Goal: Find specific page/section: Find specific page/section

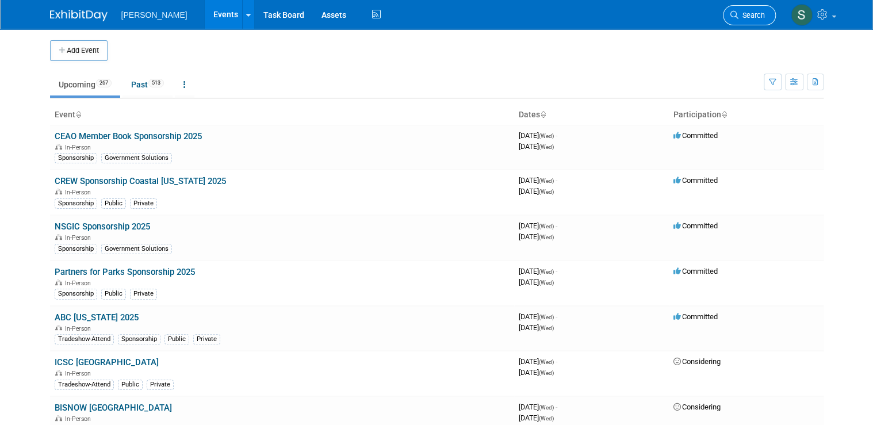
click at [749, 24] on link "Search" at bounding box center [749, 15] width 53 height 20
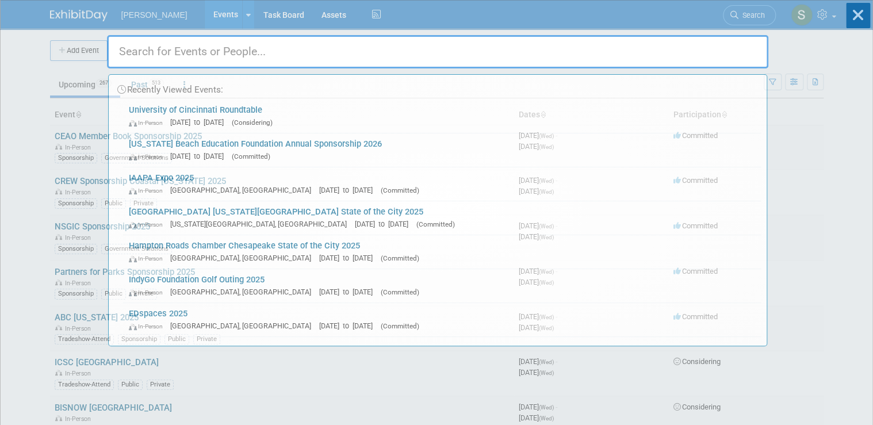
click at [762, 11] on div "Recently Viewed Events: University of Cincinnati Roundtable In-Person Jan 1, 20…" at bounding box center [437, 174] width 661 height 346
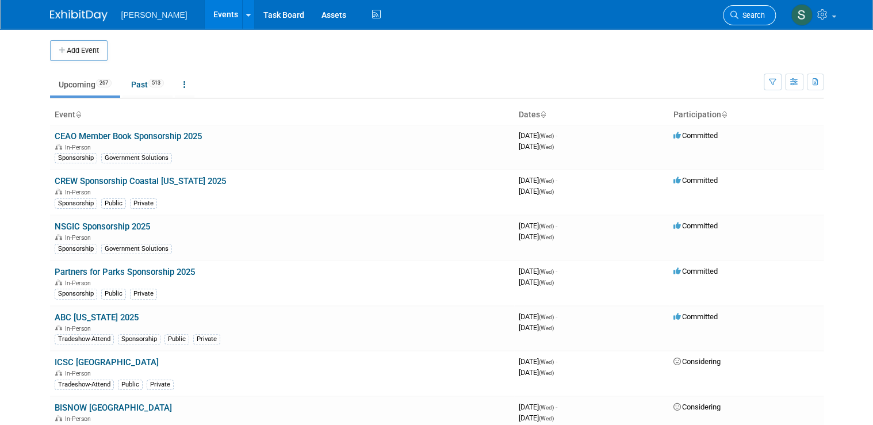
click at [756, 12] on span "Search" at bounding box center [752, 15] width 26 height 9
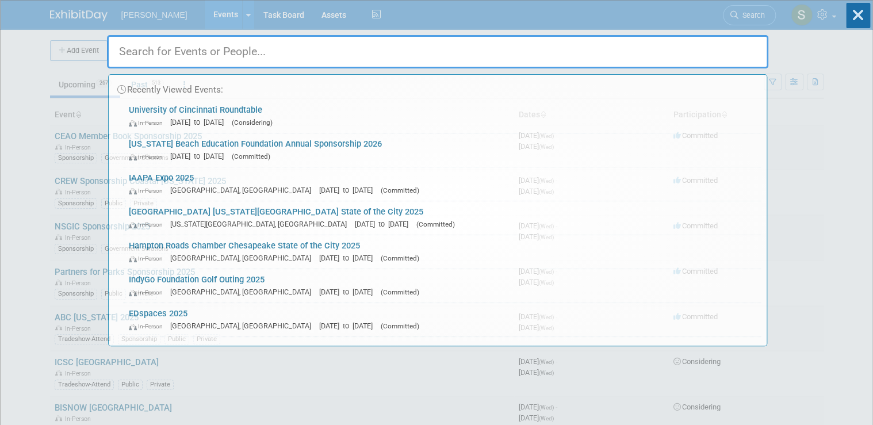
type input "e"
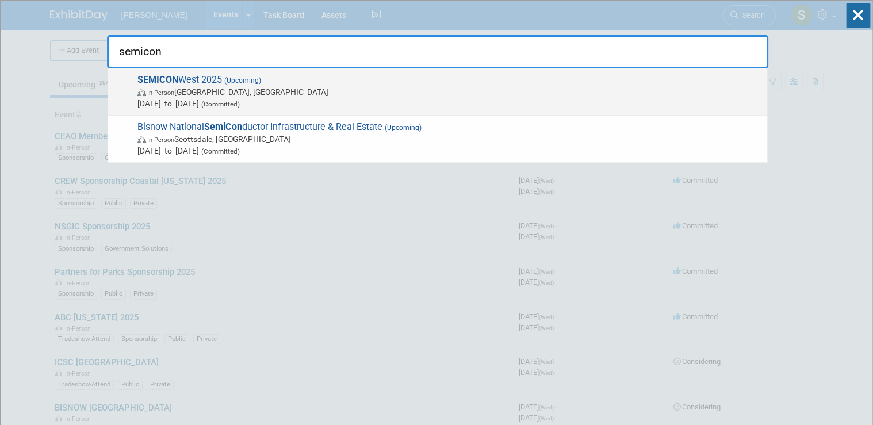
type input "semicon"
click at [260, 81] on span "(Upcoming)" at bounding box center [241, 81] width 39 height 8
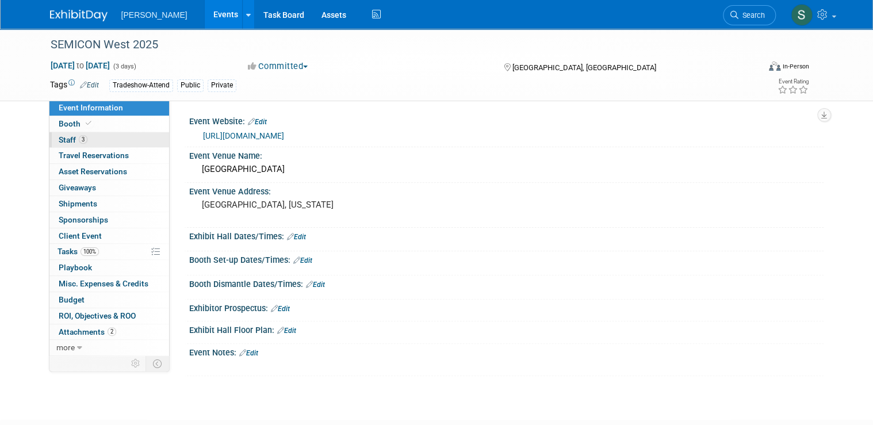
click at [106, 141] on link "3 Staff 3" at bounding box center [109, 140] width 120 height 16
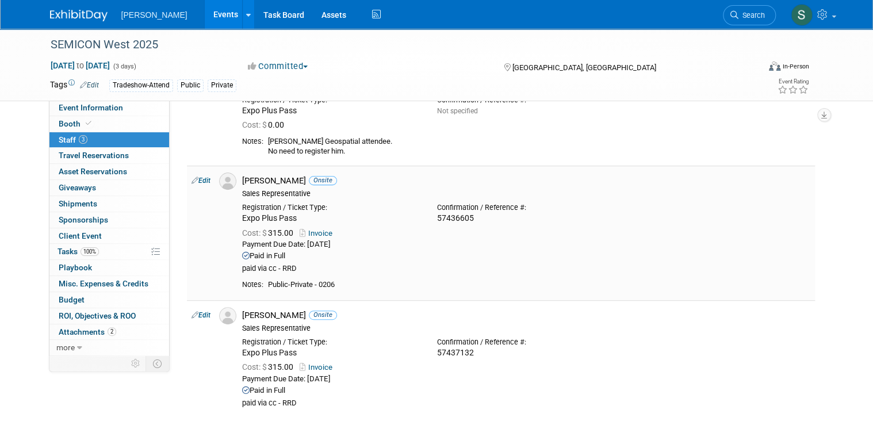
scroll to position [92, 0]
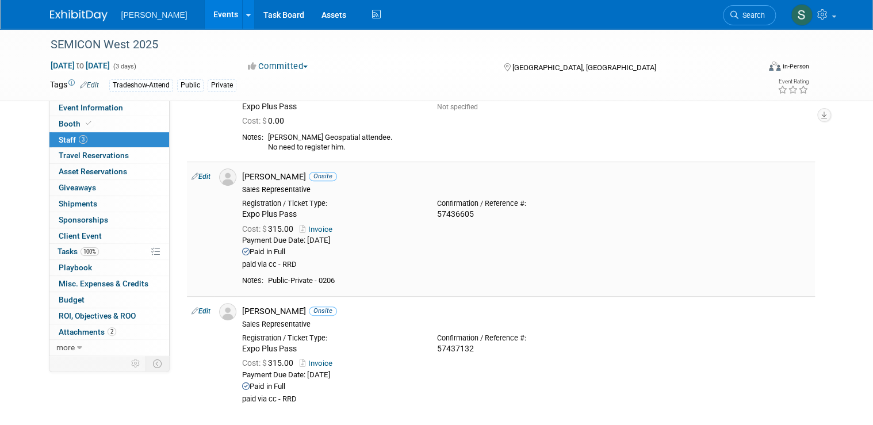
click at [314, 230] on link "Invoice" at bounding box center [318, 229] width 37 height 9
